Goal: Find specific page/section: Find specific page/section

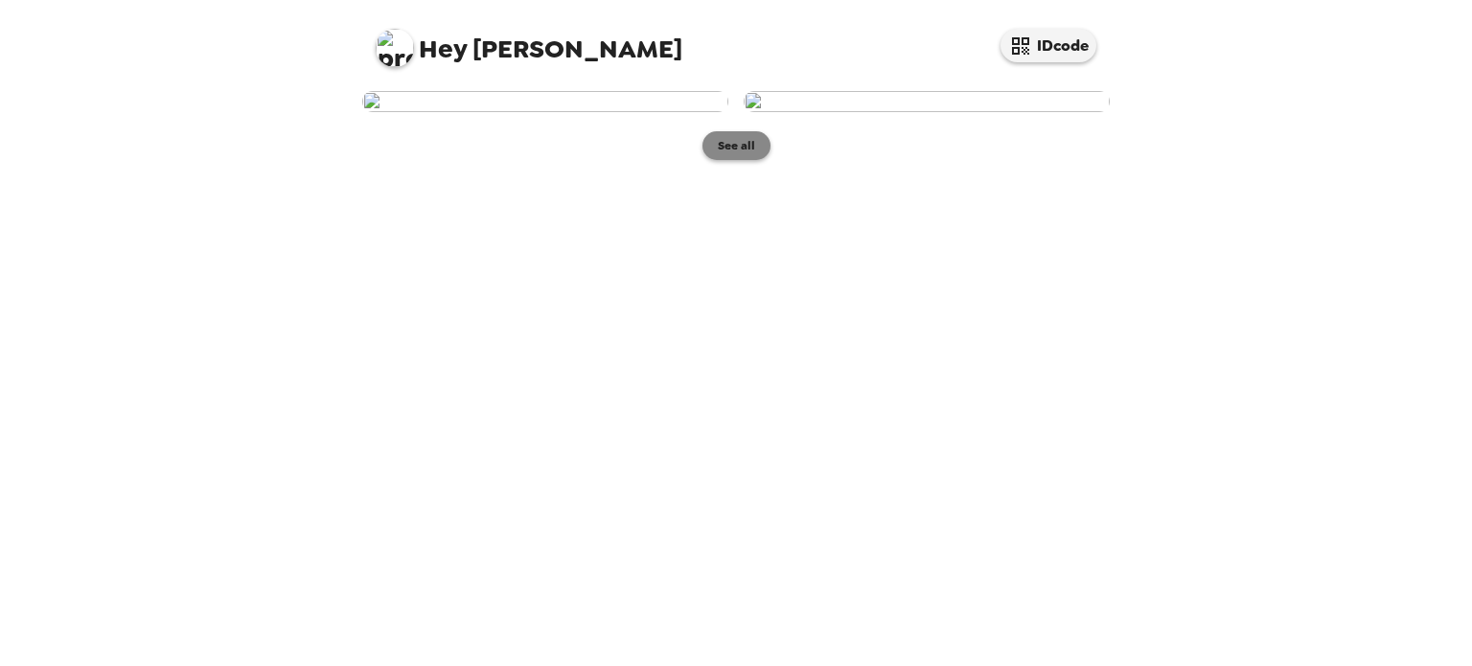
click at [750, 160] on button "See all" at bounding box center [737, 145] width 68 height 29
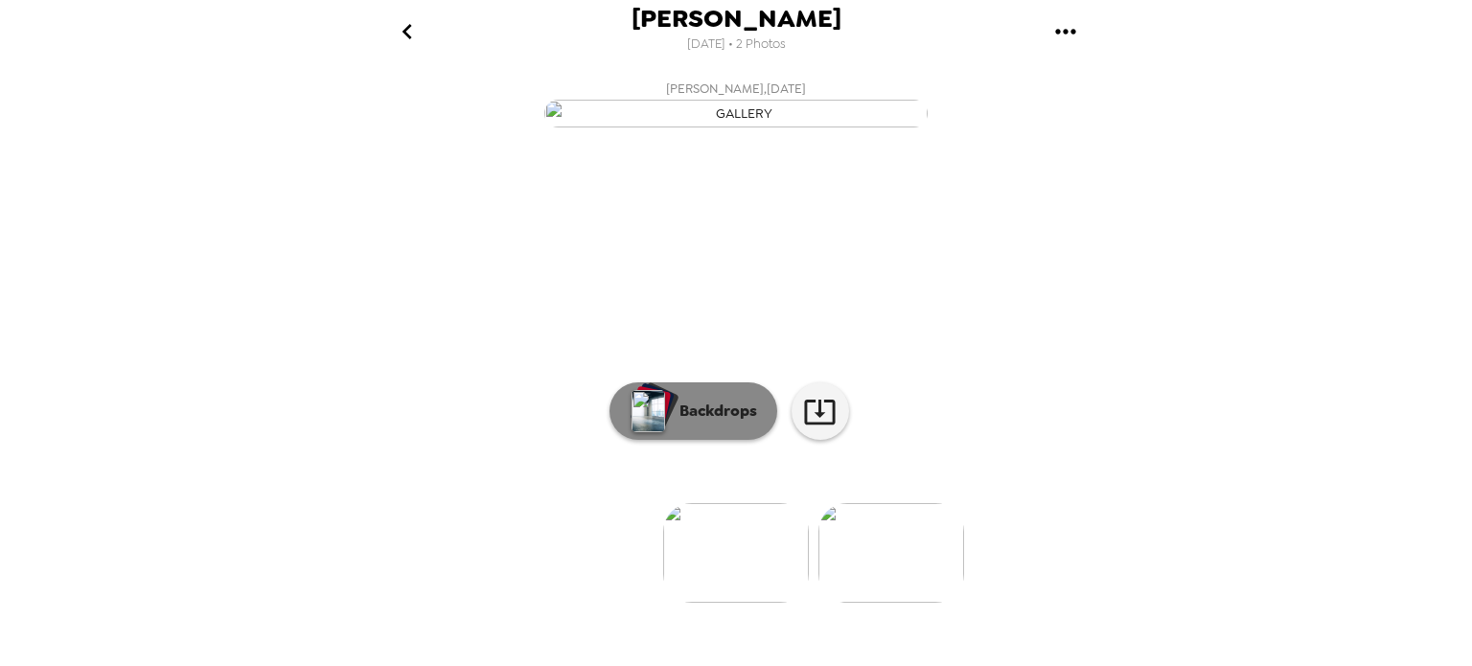
click at [684, 423] on p "Backdrops" at bounding box center [713, 411] width 87 height 23
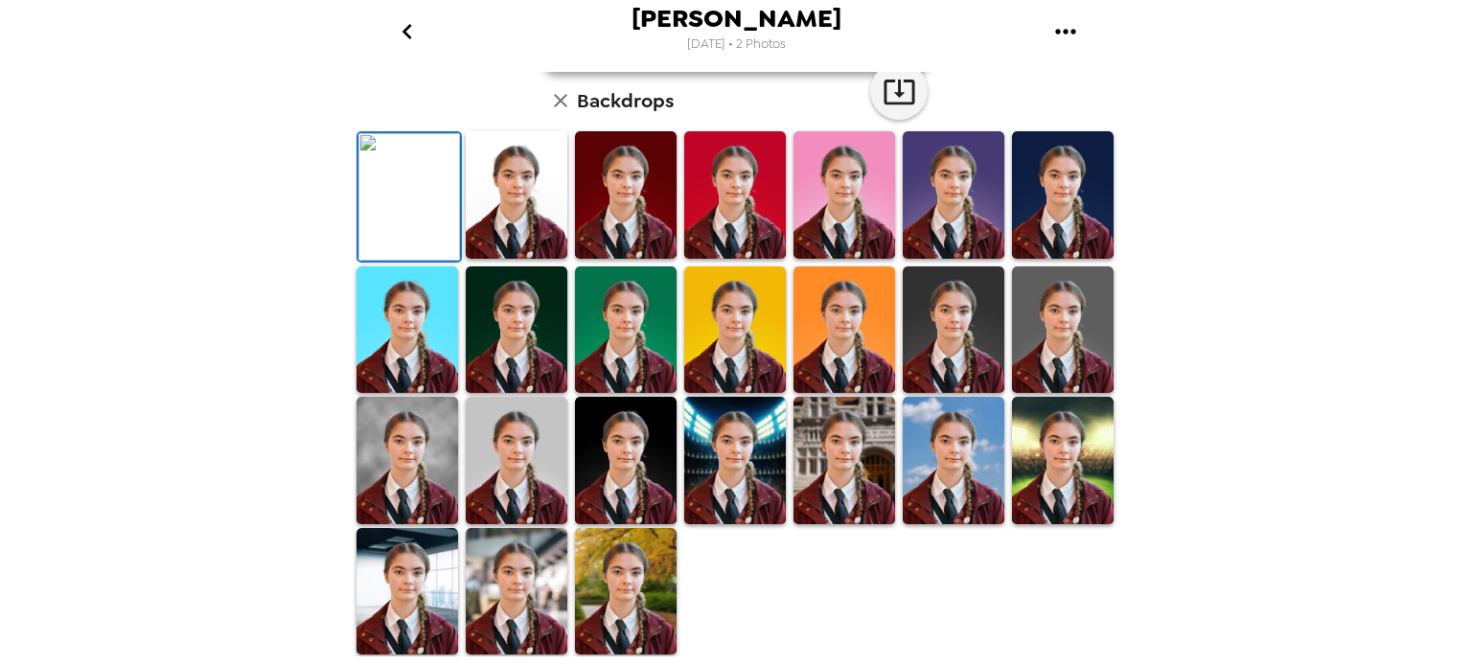
scroll to position [495, 0]
click at [633, 581] on img at bounding box center [626, 591] width 102 height 127
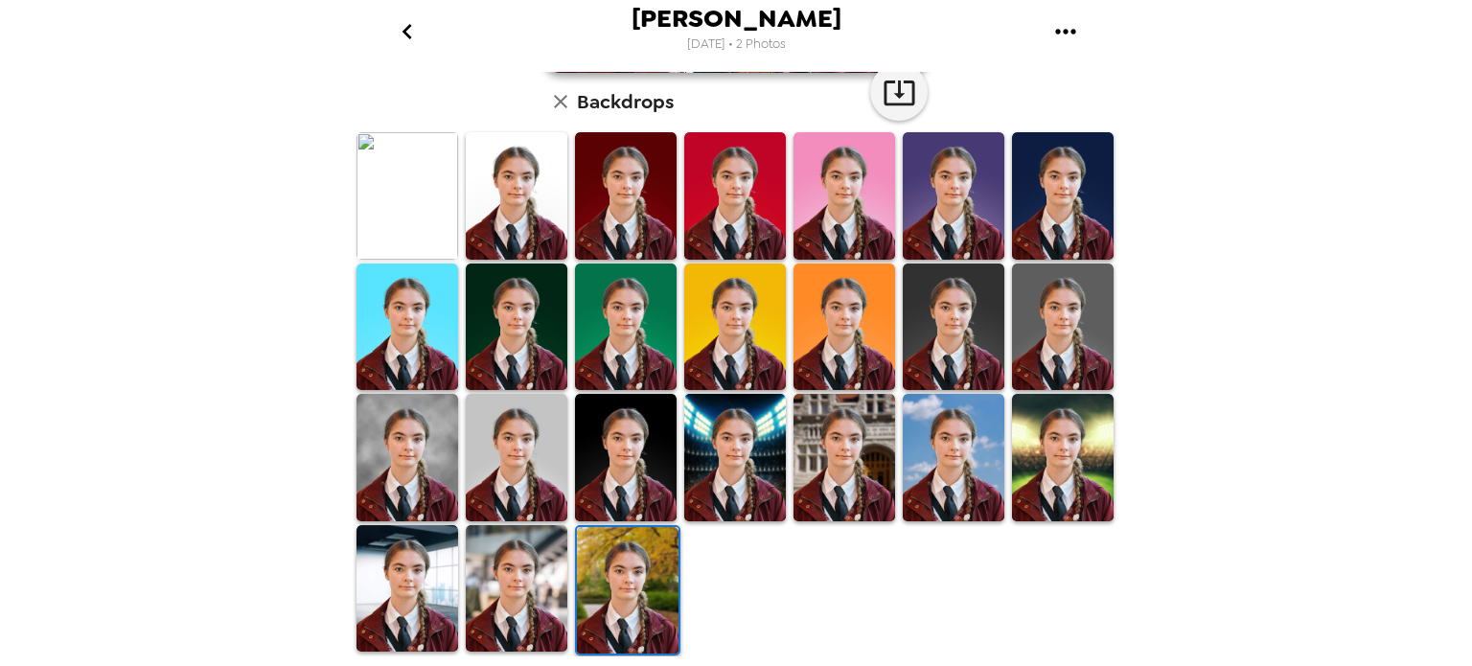
scroll to position [0, 0]
